Goal: Complete Application Form: Complete application form

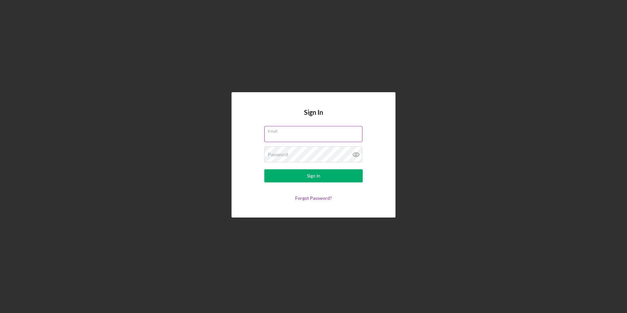
click at [312, 135] on input "Email" at bounding box center [313, 134] width 98 height 16
type input "[EMAIL_ADDRESS][DOMAIN_NAME]"
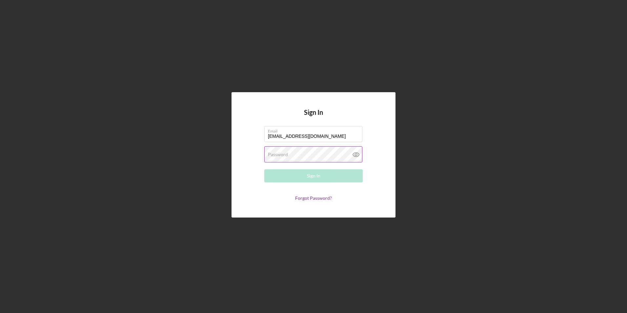
click at [281, 152] on label "Password" at bounding box center [278, 154] width 20 height 5
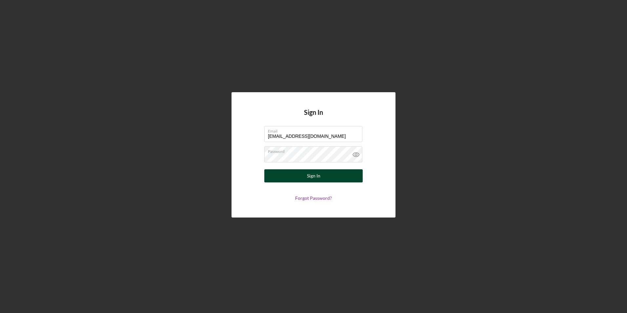
click at [308, 176] on div "Sign In" at bounding box center [313, 175] width 13 height 13
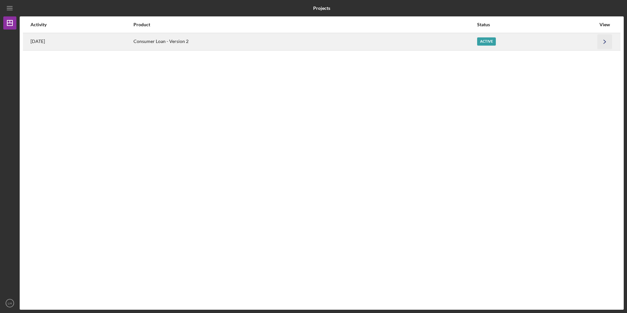
click at [603, 45] on icon "Icon/Navigate" at bounding box center [604, 41] width 15 height 15
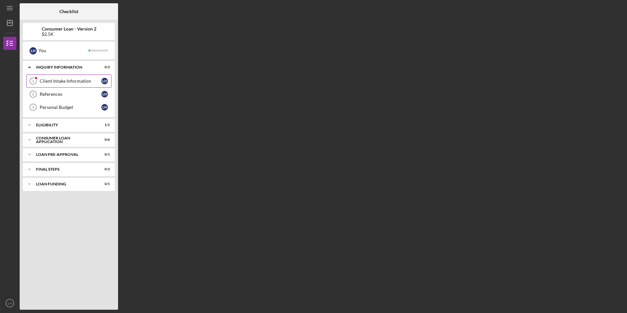
click at [65, 82] on div "Client Intake Information" at bounding box center [71, 80] width 62 height 5
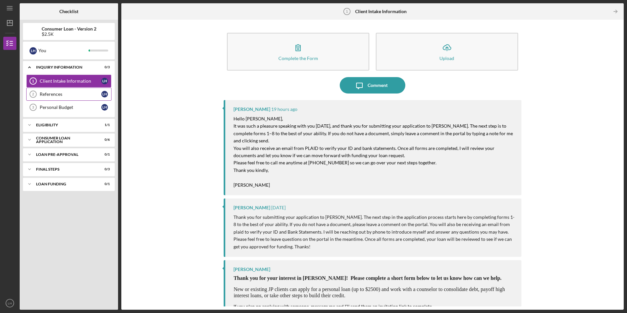
click at [57, 94] on div "References" at bounding box center [71, 93] width 62 height 5
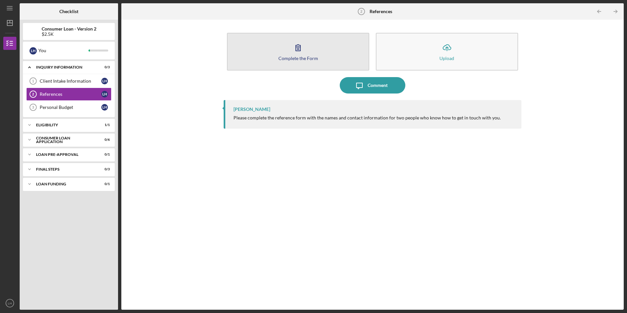
click at [307, 56] on div "Complete the Form" at bounding box center [298, 58] width 40 height 5
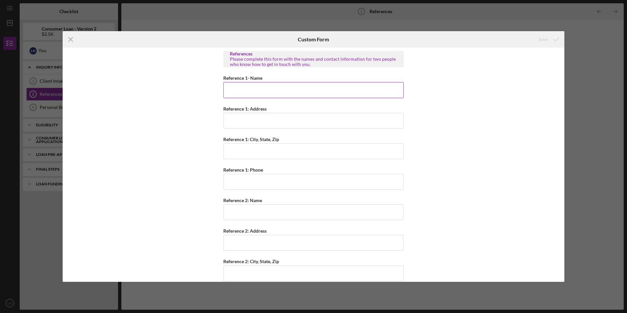
click at [244, 92] on input "Reference 1- Name" at bounding box center [313, 90] width 180 height 16
type input "[PERSON_NAME]"
click at [256, 181] on input "Reference 1: Phone" at bounding box center [313, 182] width 180 height 16
type input "[PHONE_NUMBER]"
click at [242, 121] on input "Reference 1: Address" at bounding box center [313, 121] width 180 height 16
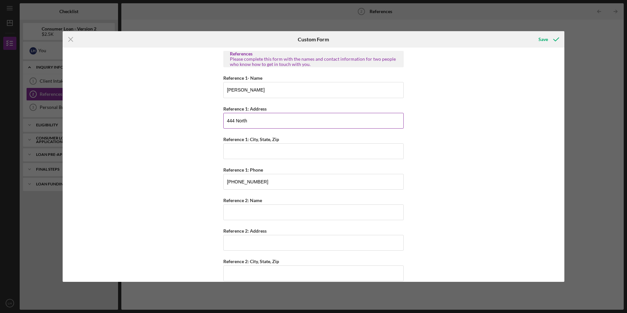
click at [278, 125] on input "444 North" at bounding box center [313, 121] width 180 height 16
type input "[STREET_ADDRESS][PERSON_NAME]"
click at [260, 152] on input "Reference 1: City, State, Zip" at bounding box center [313, 151] width 180 height 16
click at [249, 152] on input "Saint Louis" at bounding box center [313, 151] width 180 height 16
type input "[GEOGRAPHIC_DATA]"
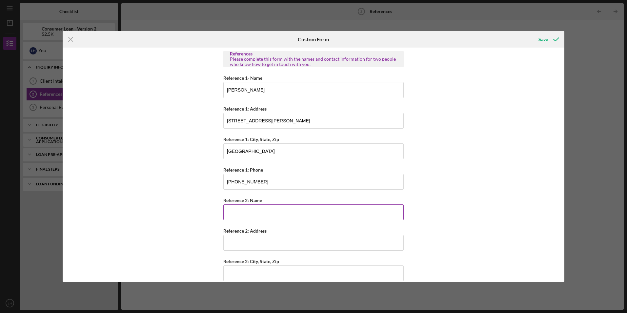
click at [261, 211] on input "Reference 2: Name" at bounding box center [313, 212] width 180 height 16
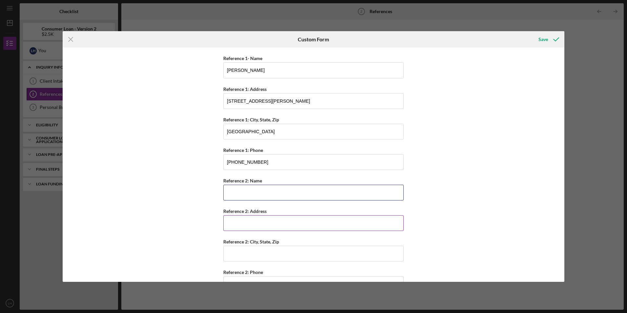
scroll to position [40, 0]
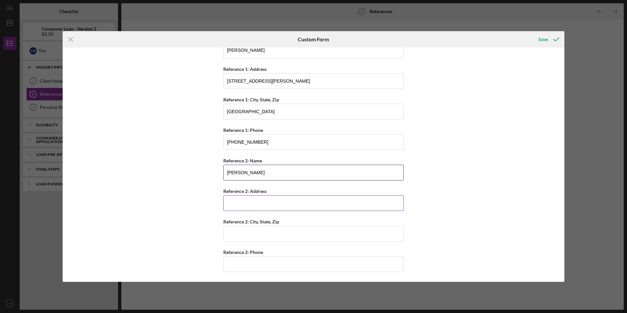
type input "[PERSON_NAME]"
type input "[STREET_ADDRESS][PERSON_NAME]"
click at [308, 237] on input "Reference 2: City, State, Zip" at bounding box center [313, 234] width 180 height 16
type input "[GEOGRAPHIC_DATA]"
click at [274, 266] on input "Reference 2: Phone" at bounding box center [313, 264] width 180 height 16
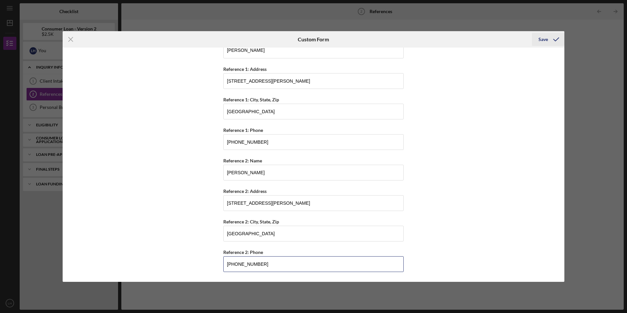
type input "[PHONE_NUMBER]"
click at [544, 39] on div "Save" at bounding box center [543, 39] width 10 height 13
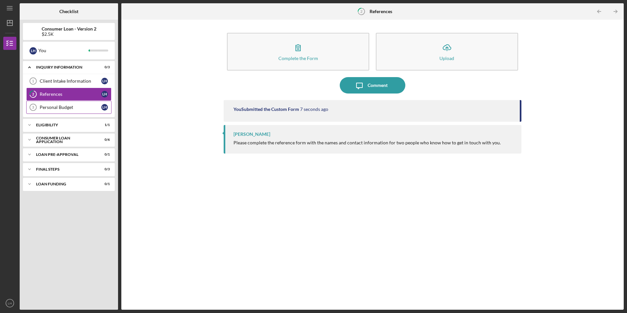
click at [69, 107] on div "Personal Budget" at bounding box center [71, 107] width 62 height 5
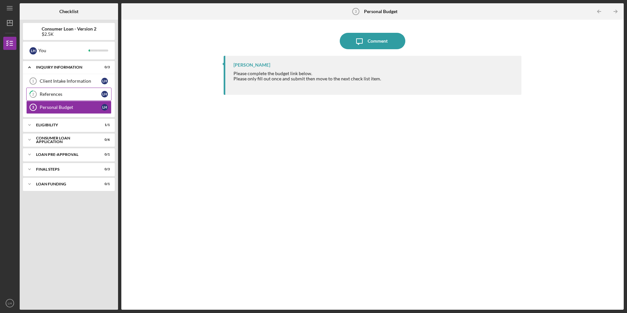
click at [70, 93] on div "References" at bounding box center [71, 93] width 62 height 5
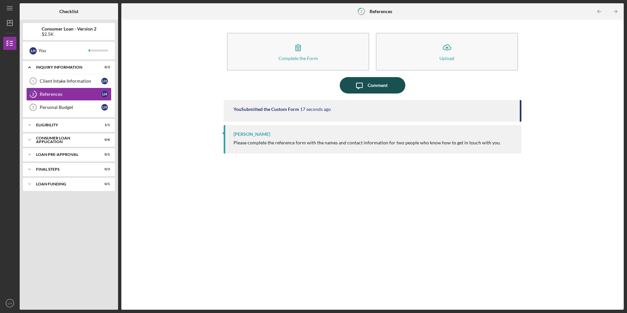
click at [363, 87] on icon "Icon/Message" at bounding box center [359, 85] width 16 height 16
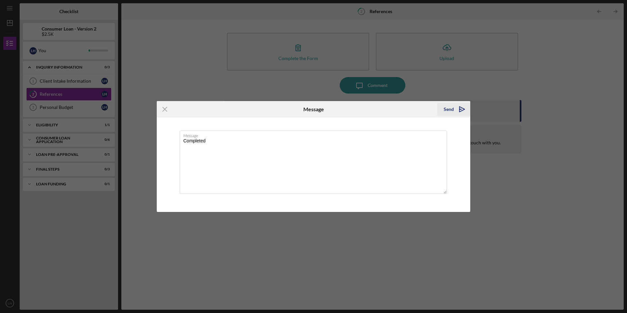
type textarea "Completed"
click at [447, 108] on div "Send" at bounding box center [449, 109] width 10 height 13
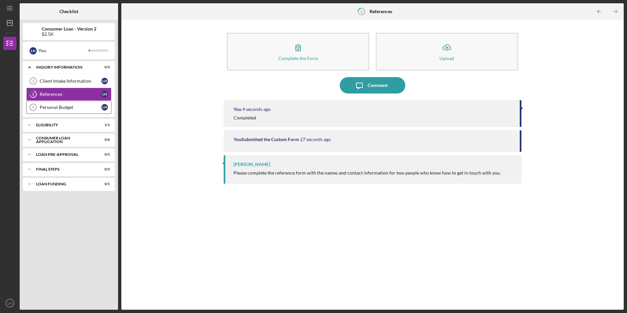
click at [81, 105] on div "Personal Budget" at bounding box center [71, 107] width 62 height 5
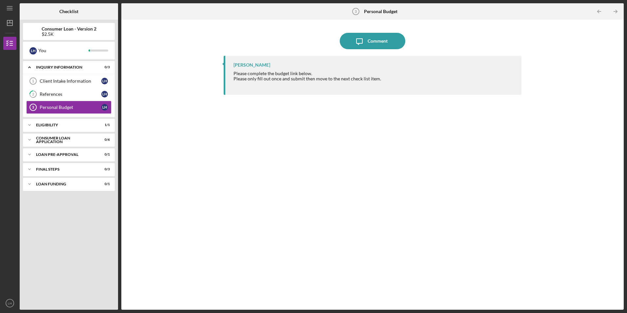
click at [275, 79] on div "Please only fill out once and submit then move to the next check list item." at bounding box center [307, 78] width 148 height 5
click at [61, 108] on div "Personal Budget" at bounding box center [71, 107] width 62 height 5
click at [382, 42] on div "Comment" at bounding box center [377, 41] width 20 height 16
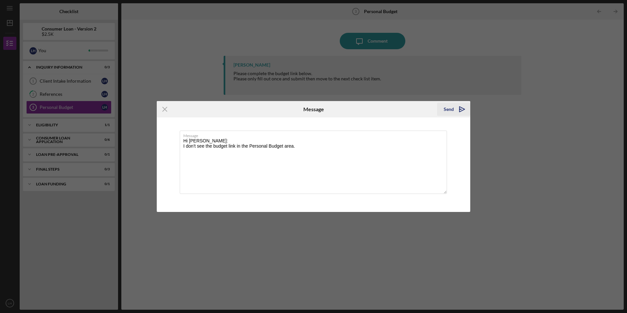
type textarea "Hi [PERSON_NAME]: I don't see the budget link in the Personal Budget area."
click at [451, 109] on div "Send" at bounding box center [449, 109] width 10 height 13
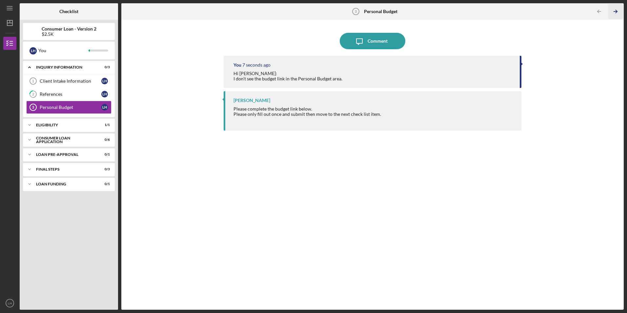
click at [618, 11] on icon "Icon/Table Pagination Arrow" at bounding box center [615, 11] width 15 height 15
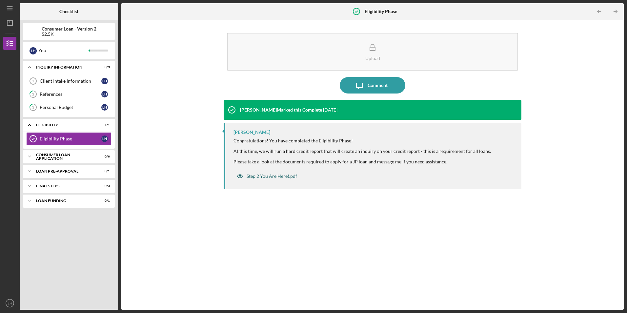
click at [275, 176] on div "Step 2 You Are Here!.pdf" at bounding box center [272, 175] width 50 height 5
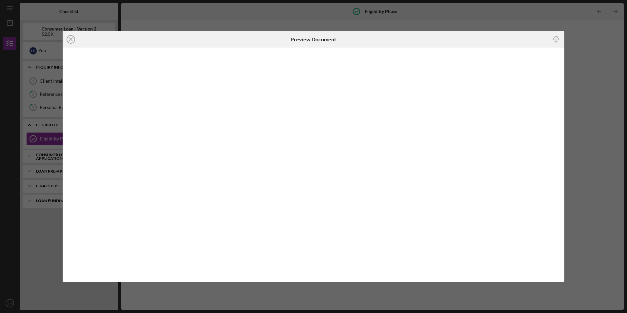
click at [587, 44] on div "Icon/Close Preview Document Icon/Download" at bounding box center [313, 156] width 627 height 313
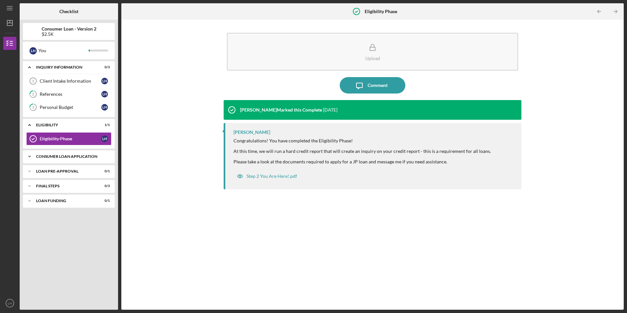
click at [78, 157] on div "Consumer Loan Application" at bounding box center [71, 156] width 70 height 4
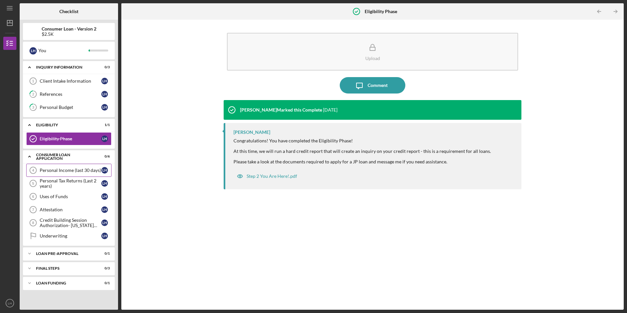
click at [74, 171] on div "Personal Income (last 30 days)" at bounding box center [71, 170] width 62 height 5
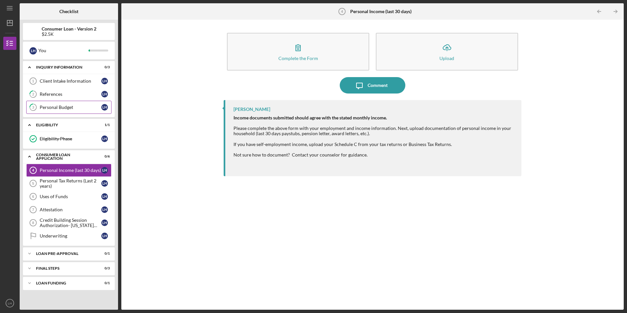
click at [57, 107] on div "Personal Budget" at bounding box center [71, 107] width 62 height 5
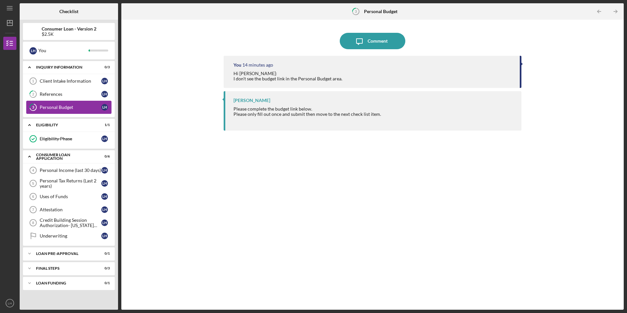
click at [63, 106] on div "Personal Budget" at bounding box center [71, 107] width 62 height 5
click at [104, 106] on div "L H" at bounding box center [104, 107] width 7 height 7
click at [66, 199] on div "Uses of Funds" at bounding box center [71, 196] width 62 height 5
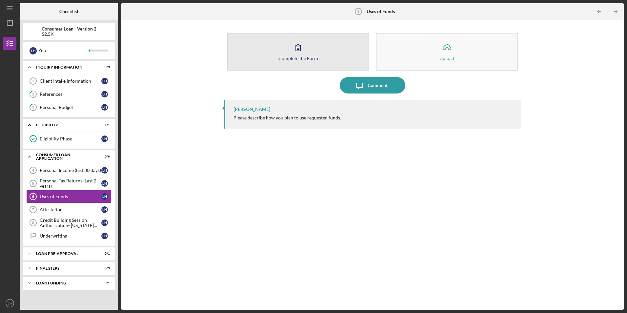
click at [304, 52] on icon "button" at bounding box center [298, 47] width 16 height 16
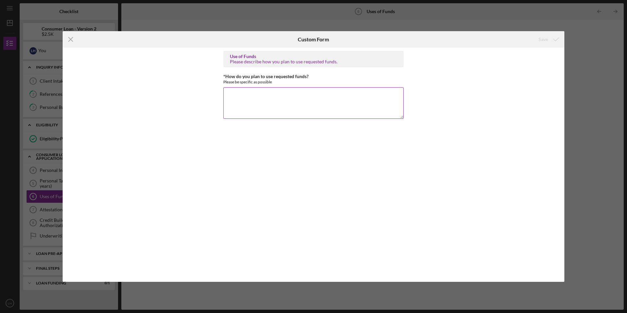
click at [256, 99] on textarea "*How do you plan to use requested funds?" at bounding box center [313, 102] width 180 height 31
type textarea "t"
click at [353, 95] on textarea "I plan to use the requested funds primarily to pay my vehicle's taxes and attain" at bounding box center [313, 102] width 180 height 31
click at [245, 103] on textarea "I plan to use the requested funds primarily to pay my vehicle's property taxes …" at bounding box center [313, 102] width 180 height 31
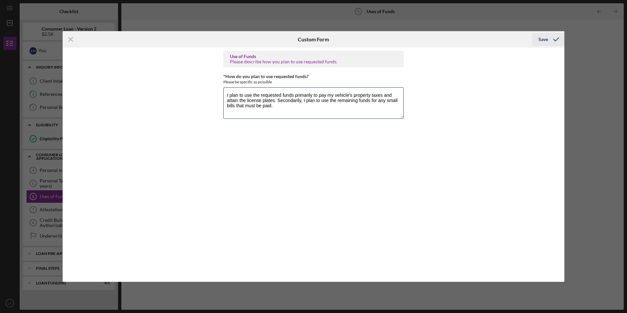
type textarea "I plan to use the requested funds primarily to pay my vehicle's property taxes …"
click at [548, 36] on icon "submit" at bounding box center [556, 39] width 16 height 16
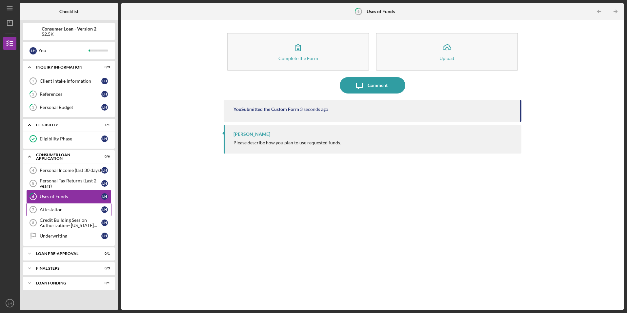
click at [50, 208] on div "Attestation" at bounding box center [71, 209] width 62 height 5
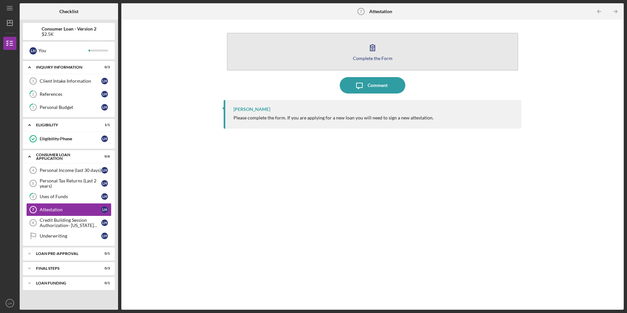
click at [379, 50] on icon "button" at bounding box center [372, 47] width 16 height 16
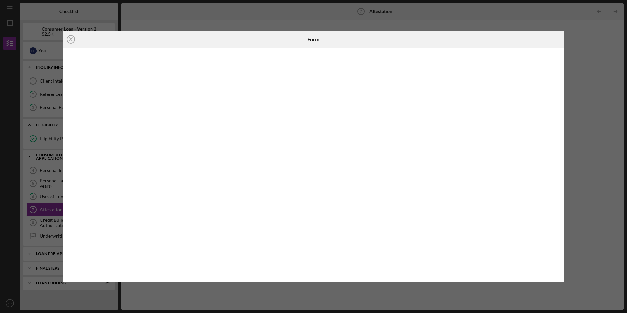
click at [605, 138] on div "Icon/Close Form" at bounding box center [313, 156] width 627 height 313
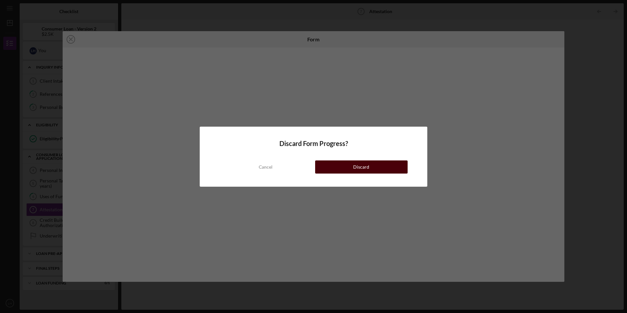
click at [359, 167] on div "Discard" at bounding box center [361, 166] width 16 height 13
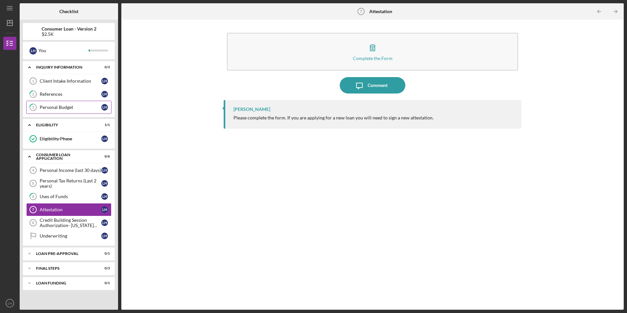
click at [62, 109] on div "Personal Budget" at bounding box center [71, 107] width 62 height 5
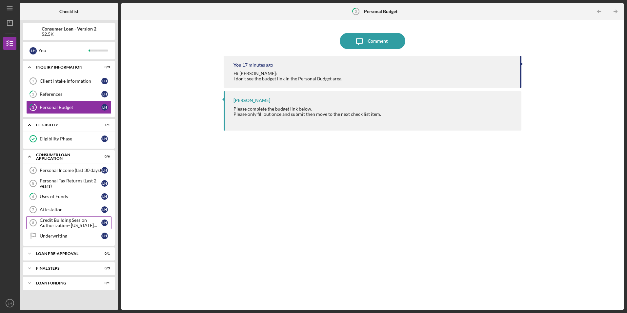
click at [76, 223] on div "Credit Building Session Authorization- [US_STATE] Only" at bounding box center [71, 222] width 62 height 10
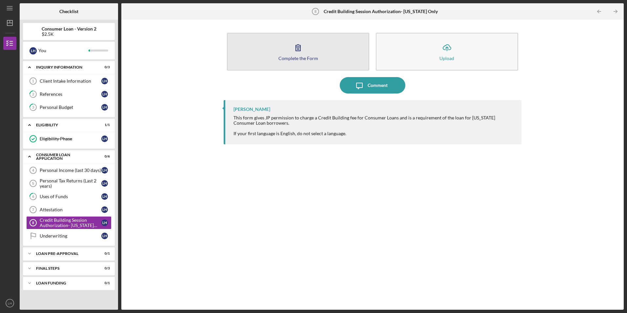
click at [303, 53] on icon "button" at bounding box center [298, 47] width 16 height 16
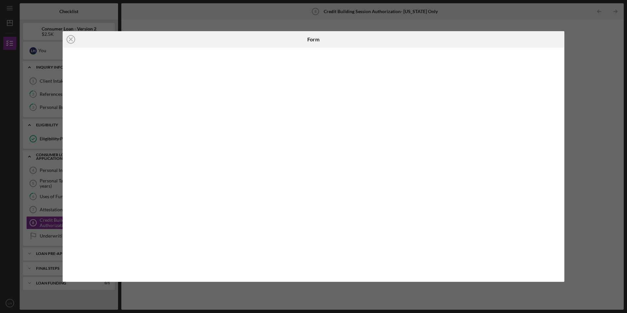
click at [582, 34] on div "Icon/Close Form" at bounding box center [313, 156] width 627 height 313
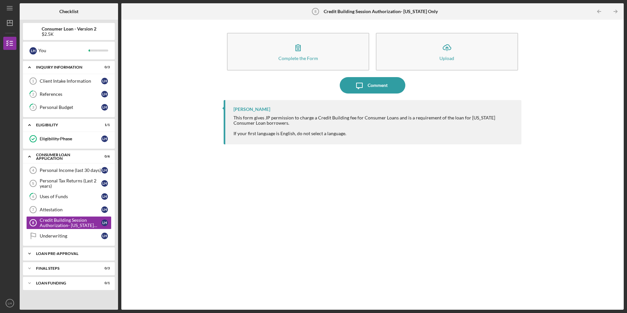
click at [30, 68] on polyline at bounding box center [30, 67] width 2 height 1
click at [30, 253] on icon "Icon/Expander" at bounding box center [29, 253] width 13 height 13
click at [71, 170] on div "Personal Income (last 30 days)" at bounding box center [71, 170] width 62 height 5
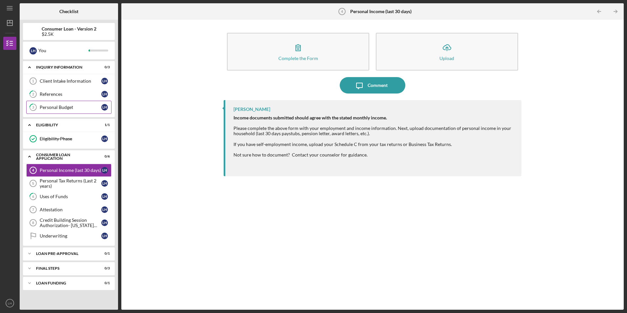
click at [64, 109] on div "Personal Budget" at bounding box center [71, 107] width 62 height 5
